Goal: Information Seeking & Learning: Learn about a topic

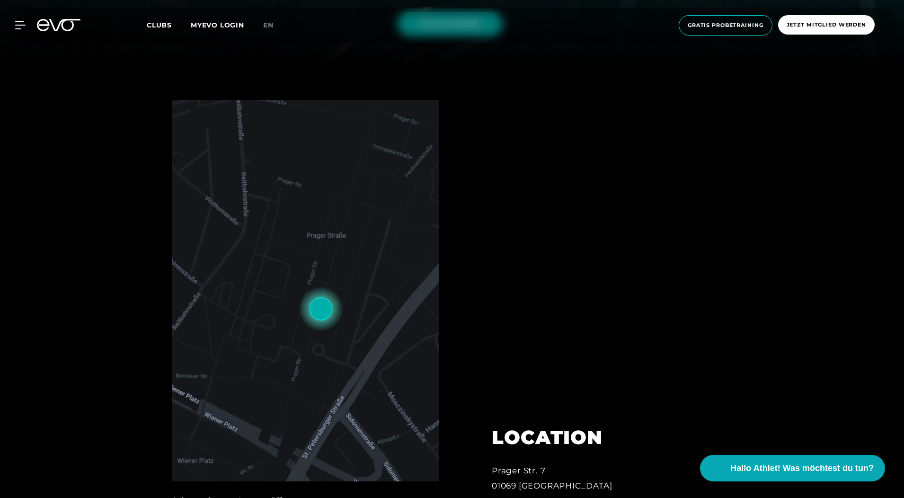
scroll to position [473, 0]
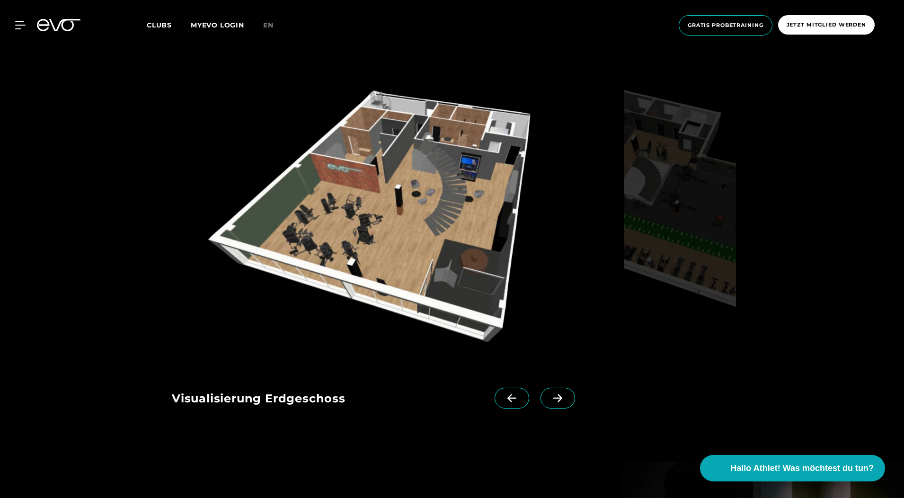
scroll to position [1231, 0]
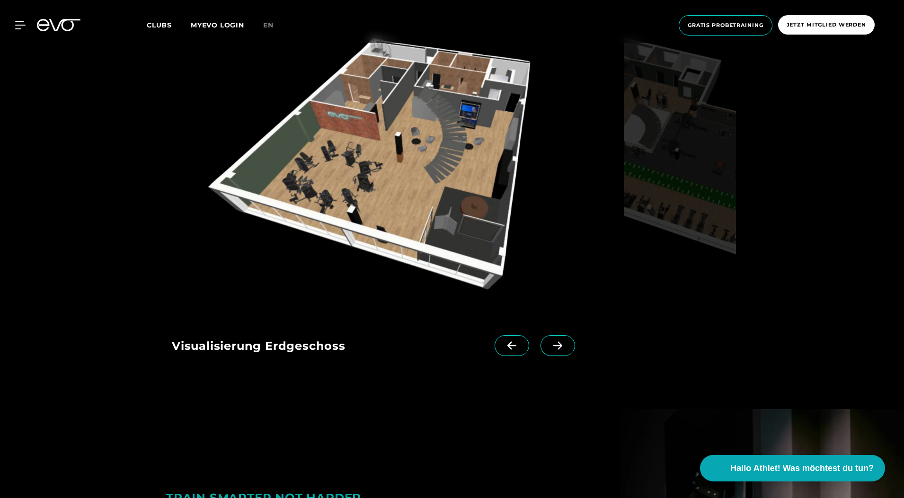
click at [550, 343] on icon at bounding box center [558, 345] width 17 height 9
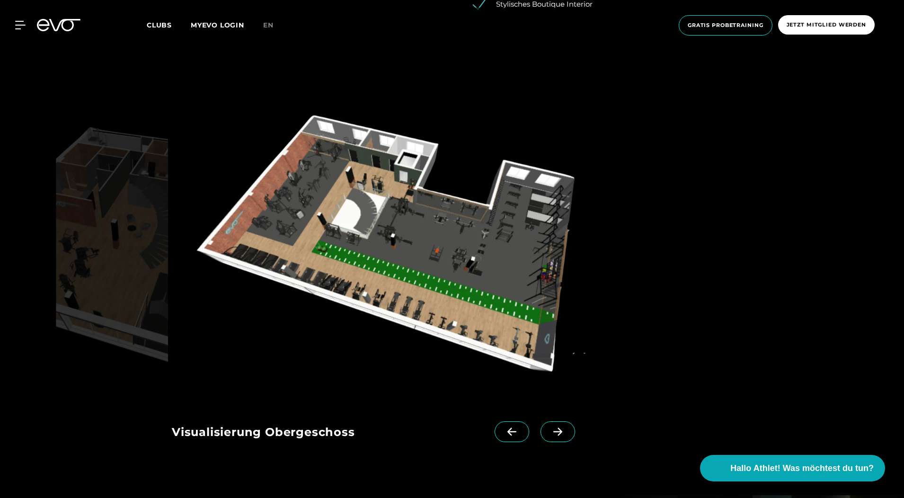
scroll to position [1136, 0]
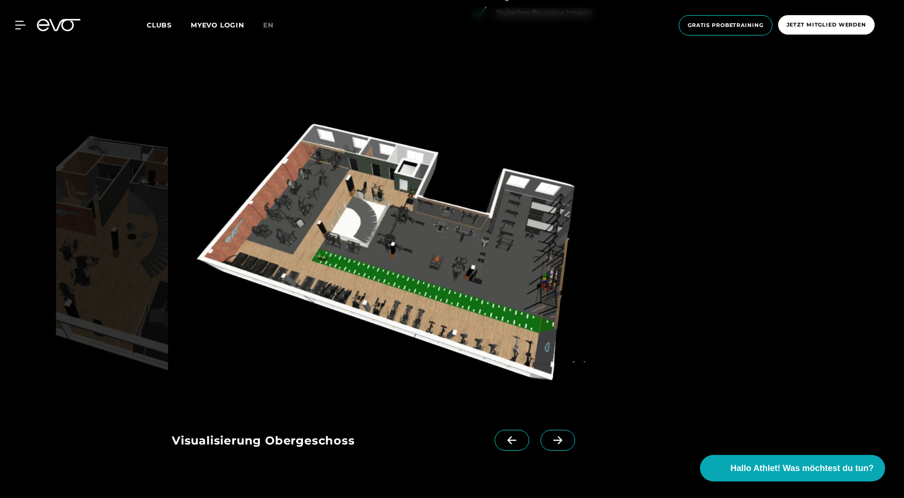
click at [550, 437] on icon at bounding box center [558, 440] width 17 height 9
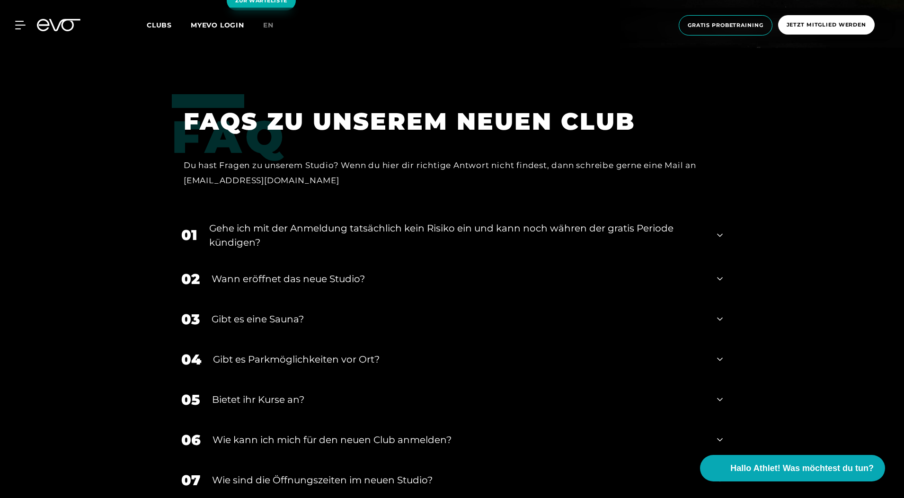
scroll to position [2035, 0]
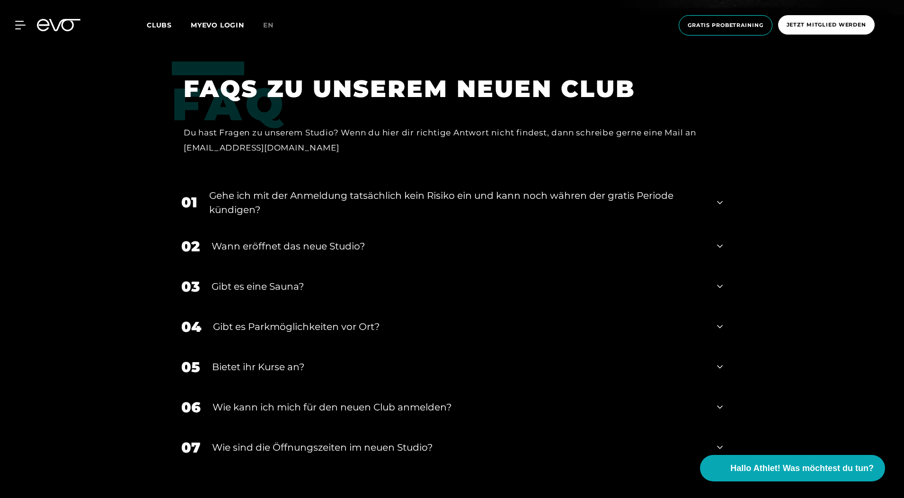
click at [324, 246] on div "Wann eröffnet das neue Studio?" at bounding box center [459, 246] width 494 height 14
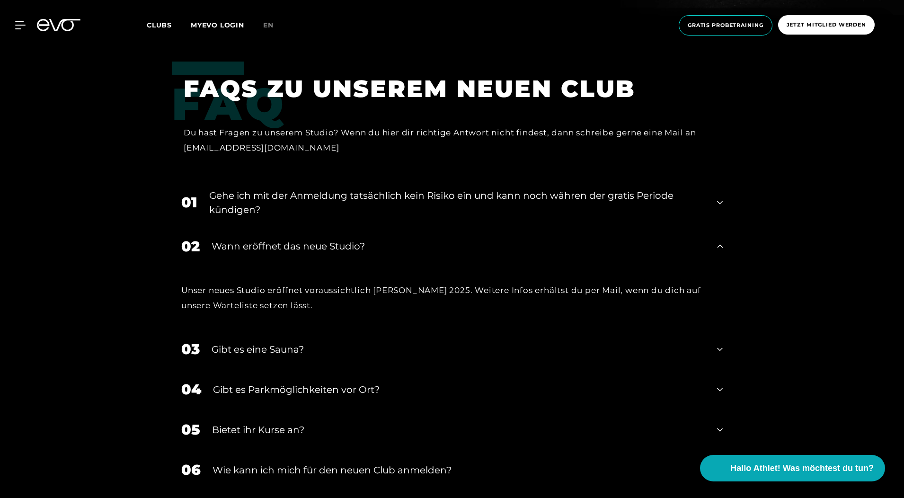
click at [326, 247] on div "Wann eröffnet das neue Studio?" at bounding box center [459, 246] width 494 height 14
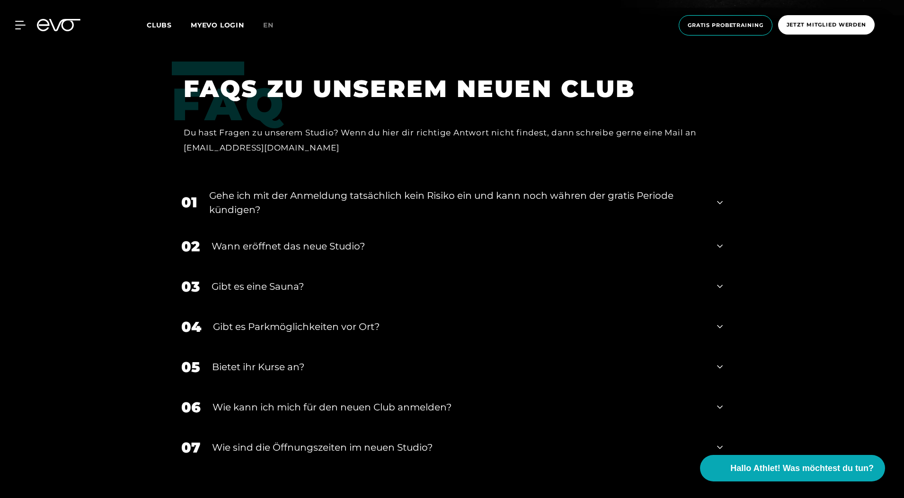
click at [273, 283] on div "Gibt es eine Sauna?" at bounding box center [459, 286] width 494 height 14
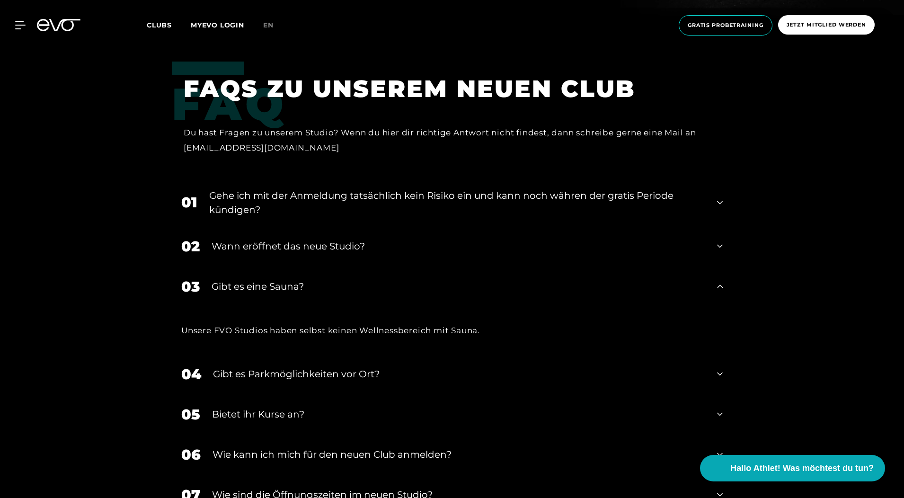
click at [273, 283] on div "Gibt es eine Sauna?" at bounding box center [459, 286] width 494 height 14
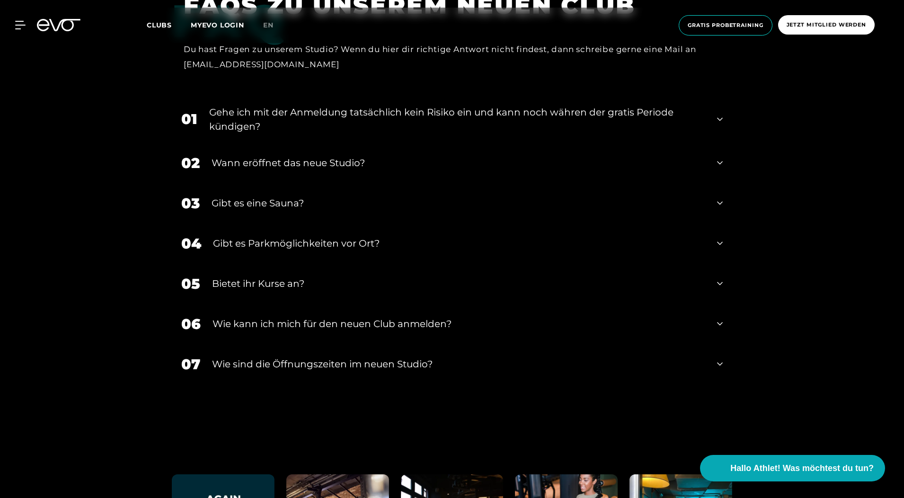
scroll to position [2130, 0]
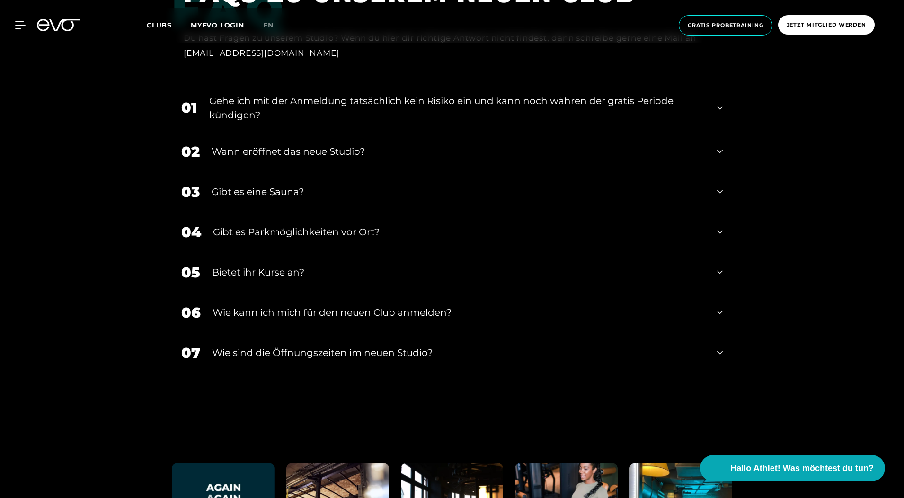
click at [265, 271] on div "Bietet ihr Kurse an?" at bounding box center [458, 272] width 493 height 14
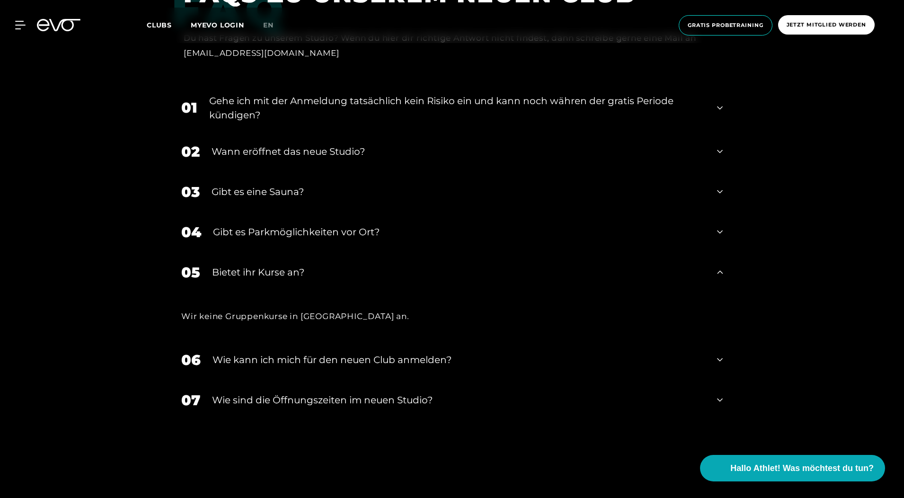
click at [242, 270] on div "Bietet ihr Kurse an?" at bounding box center [458, 272] width 493 height 14
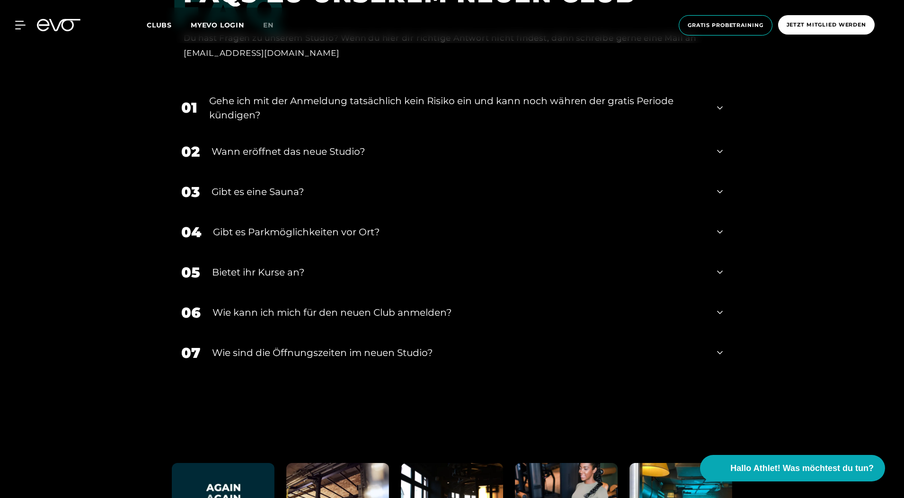
scroll to position [2225, 0]
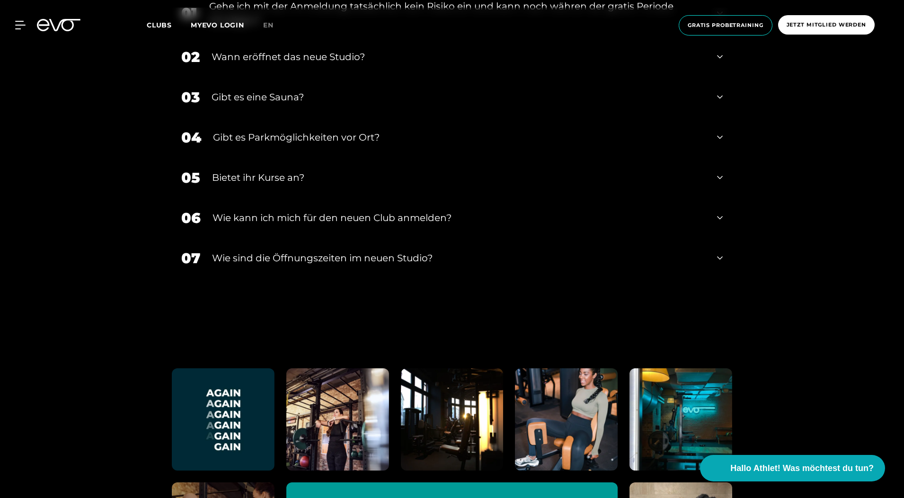
click at [354, 257] on div "​Wie sind die Öffnungszeiten im neuen Studio?" at bounding box center [458, 258] width 493 height 14
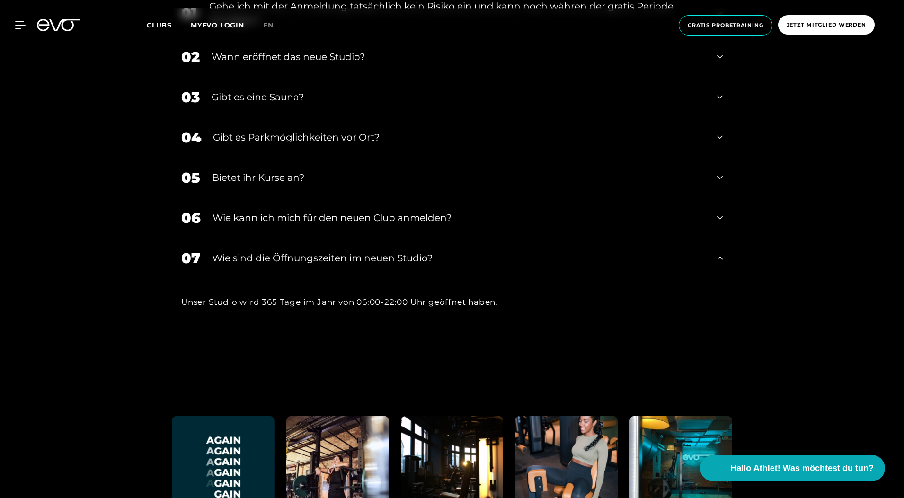
click at [320, 253] on div "​Wie sind die Öffnungszeiten im neuen Studio?" at bounding box center [458, 258] width 493 height 14
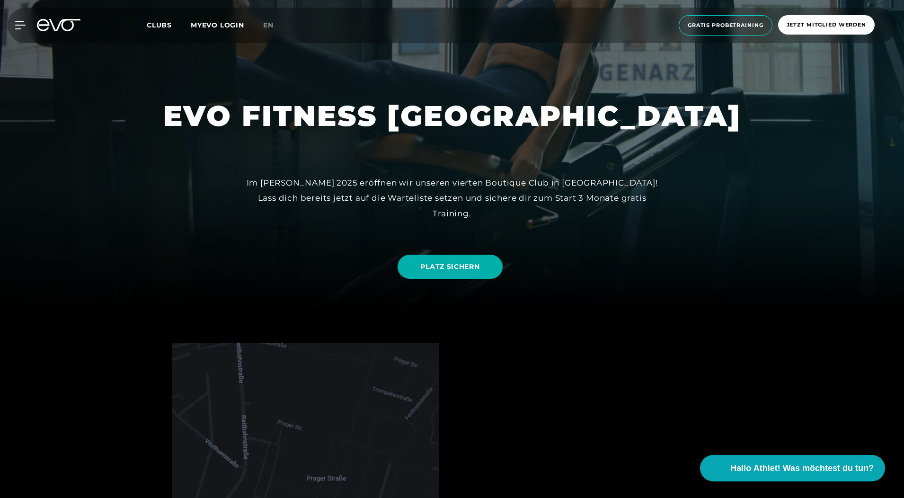
scroll to position [213, 0]
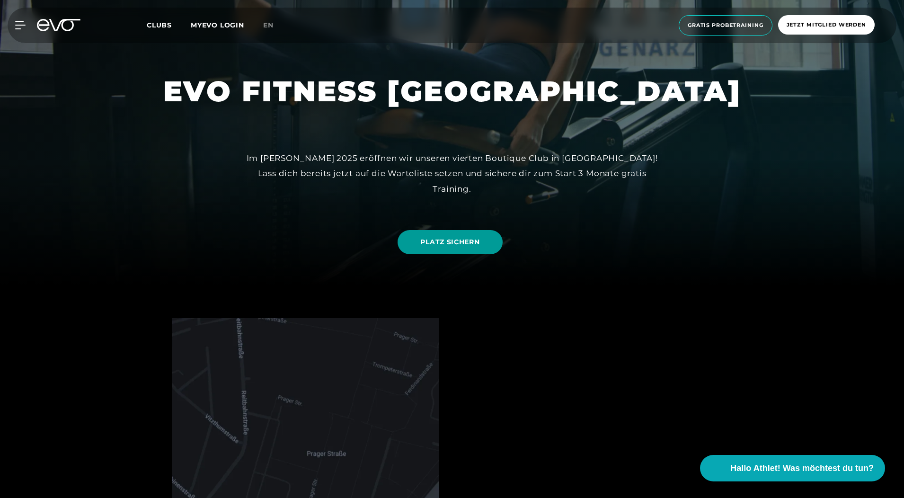
click at [468, 242] on span "PLATZ SICHERN" at bounding box center [449, 242] width 59 height 10
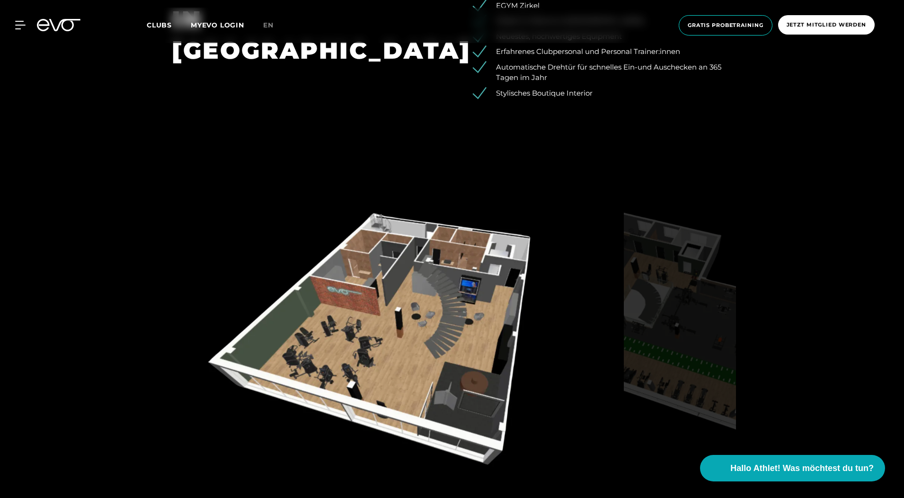
scroll to position [1112, 0]
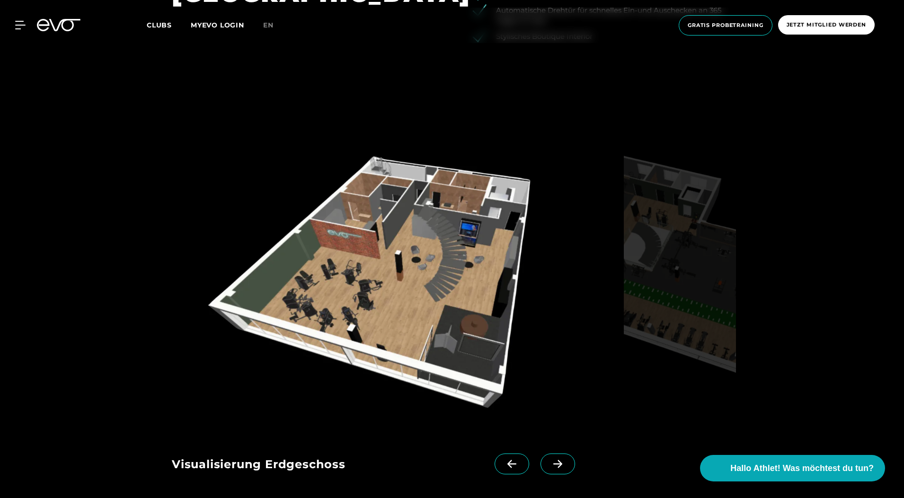
click at [418, 240] on img at bounding box center [396, 285] width 448 height 292
click at [550, 464] on icon at bounding box center [558, 464] width 17 height 9
